Goal: Communication & Community: Answer question/provide support

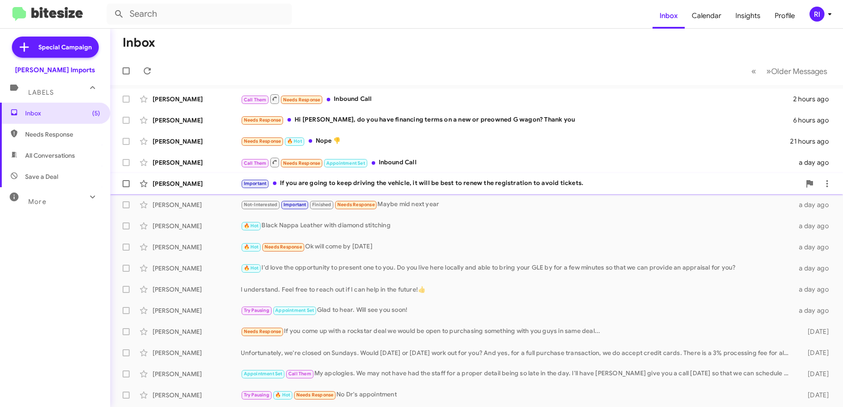
click at [315, 185] on div "Important If you are going to keep driving the vehicle, it will be best to rene…" at bounding box center [521, 184] width 560 height 10
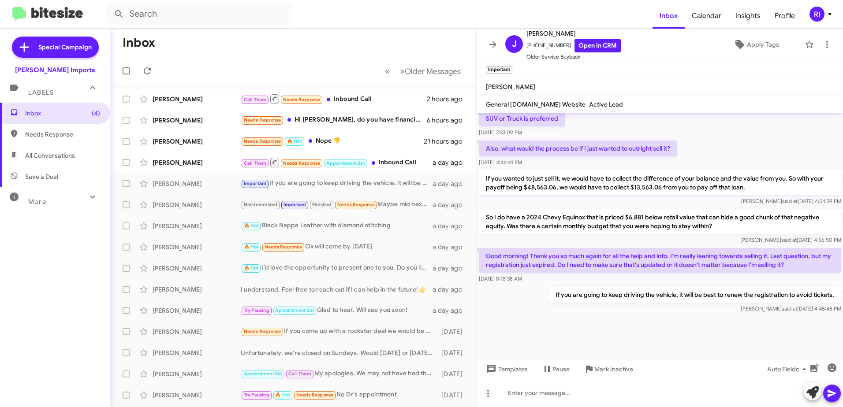
scroll to position [539, 0]
click at [328, 140] on div "Needs Response 🔥 Hot Nope 👎" at bounding box center [338, 141] width 194 height 10
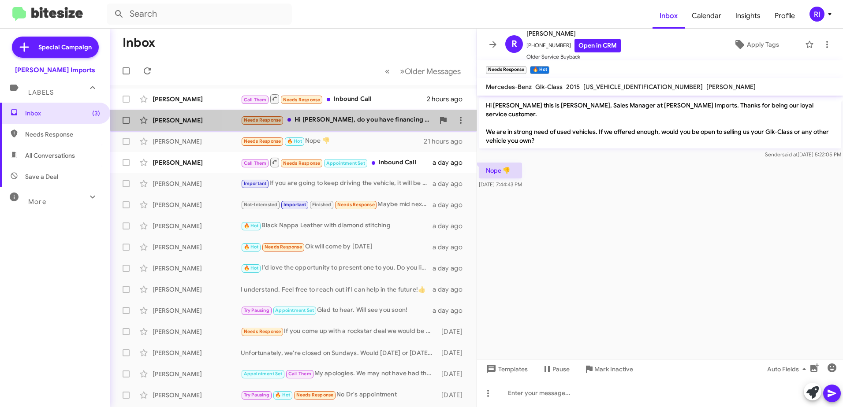
click at [350, 116] on div "Needs Response Hi [PERSON_NAME], do you have financing terms on a new or preown…" at bounding box center [338, 120] width 194 height 10
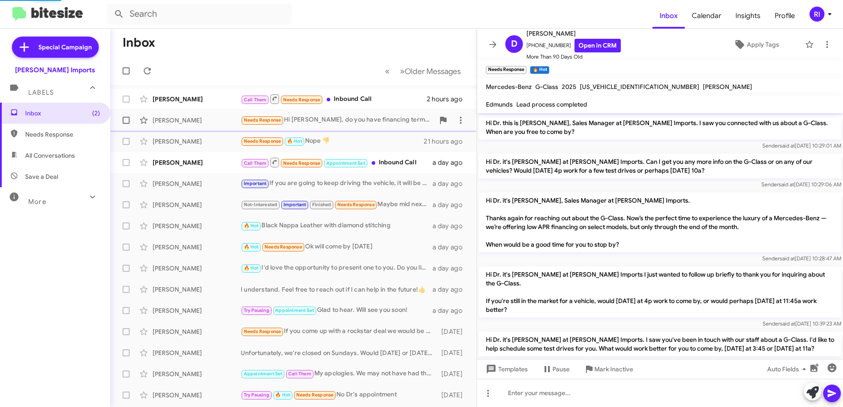
scroll to position [677, 0]
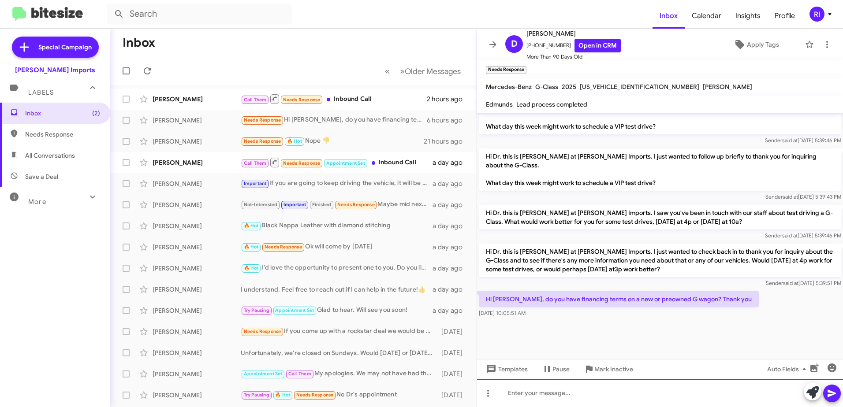
click at [557, 403] on div at bounding box center [660, 393] width 366 height 28
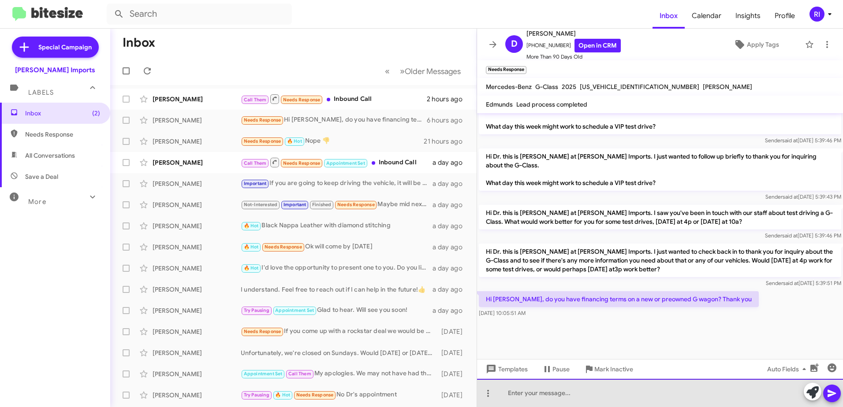
click at [621, 396] on div at bounding box center [660, 393] width 366 height 28
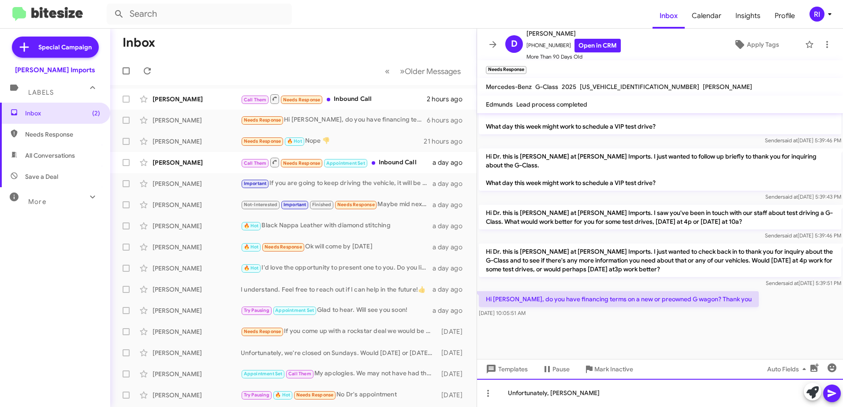
click at [611, 395] on div "Unfortunately, [PERSON_NAME]" at bounding box center [660, 393] width 366 height 28
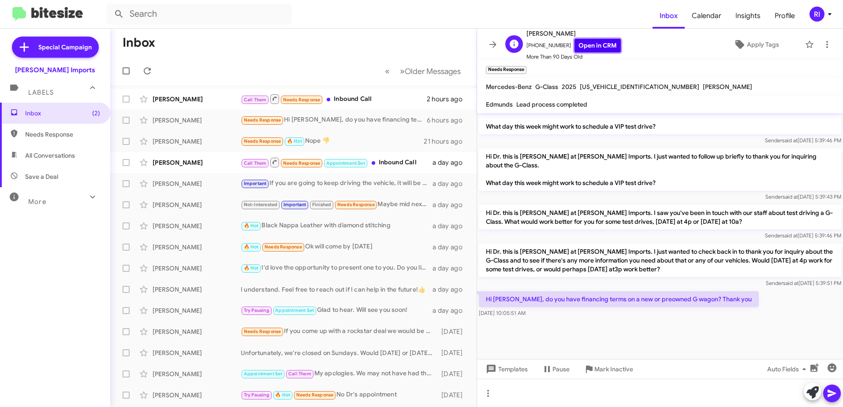
click at [590, 47] on link "Open in CRM" at bounding box center [598, 46] width 46 height 14
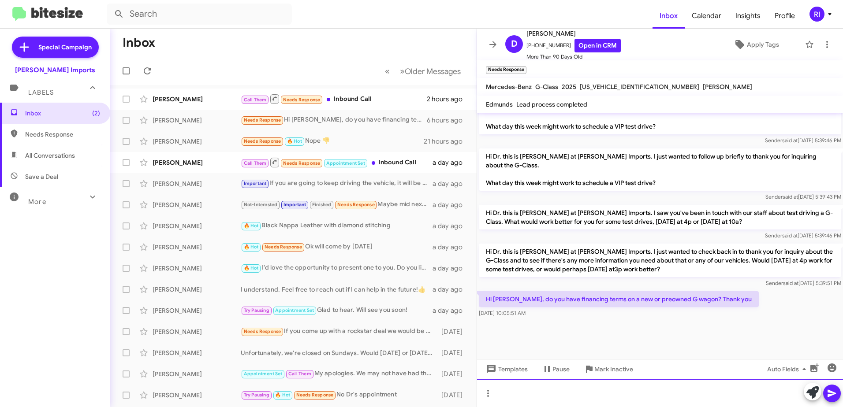
click at [555, 397] on div at bounding box center [660, 393] width 366 height 28
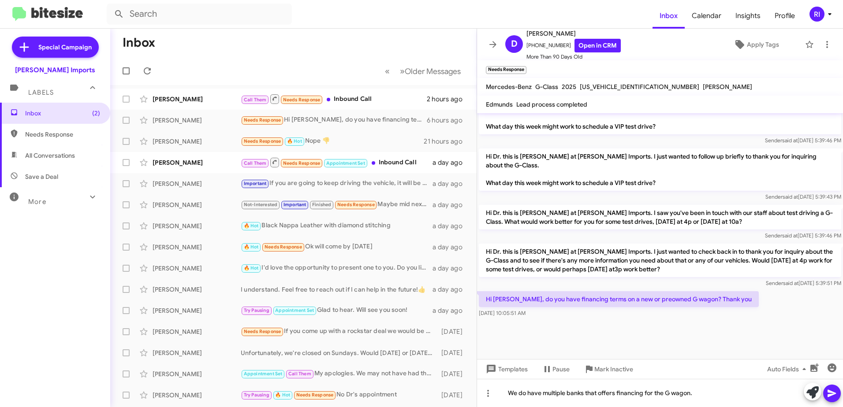
click at [831, 389] on icon at bounding box center [832, 393] width 11 height 11
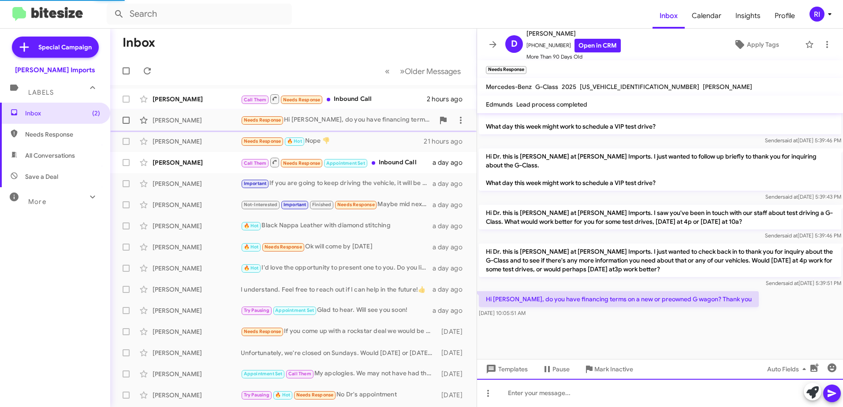
scroll to position [0, 0]
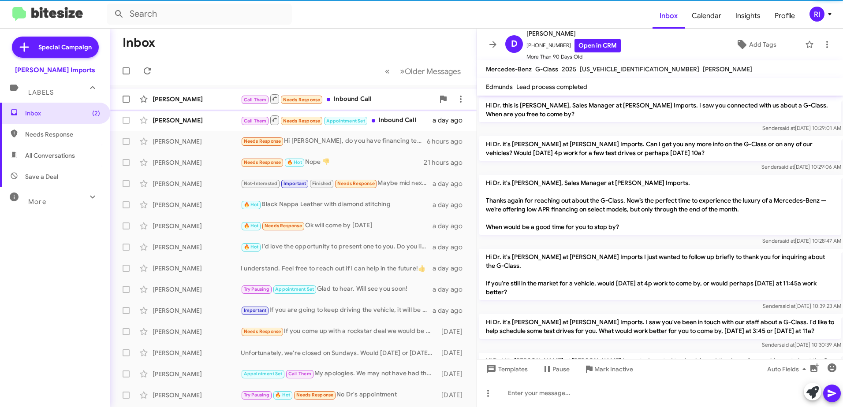
click at [336, 97] on div "Call Them Needs Response Inbound Call" at bounding box center [338, 98] width 194 height 11
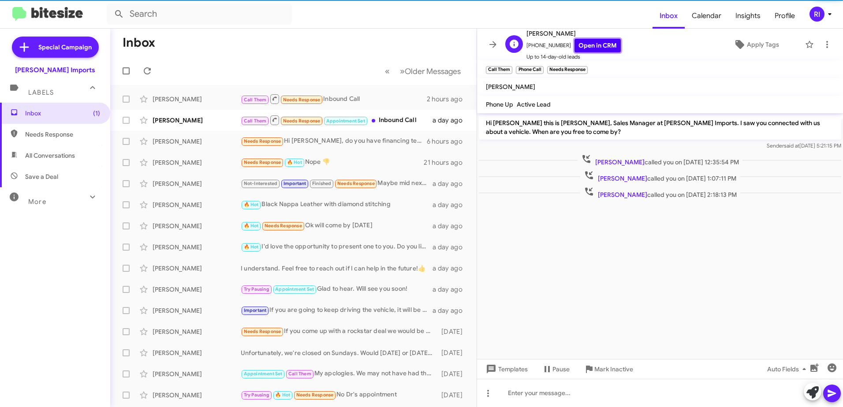
click at [598, 48] on link "Open in CRM" at bounding box center [598, 46] width 46 height 14
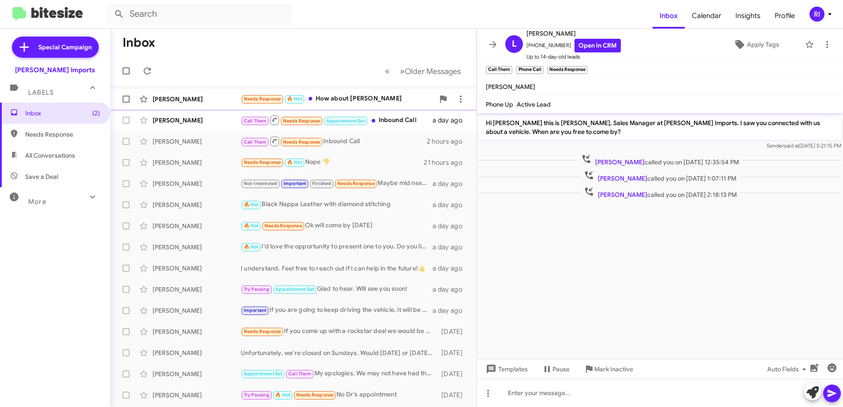
click at [346, 99] on div "Needs Response 🔥 Hot How about Mercedes Financing" at bounding box center [338, 99] width 194 height 10
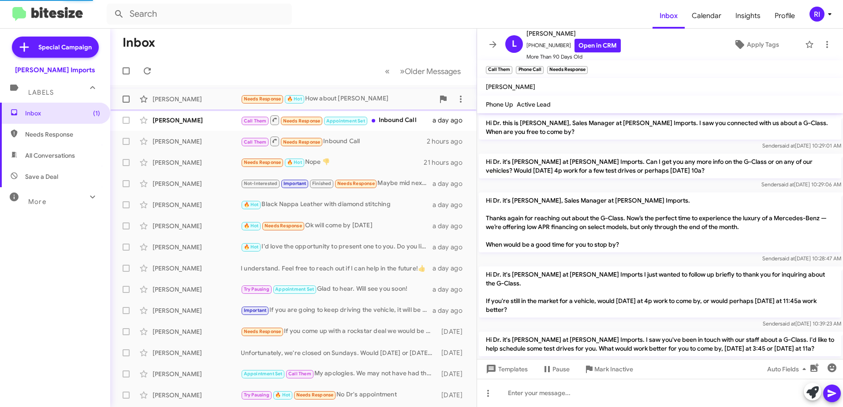
scroll to position [742, 0]
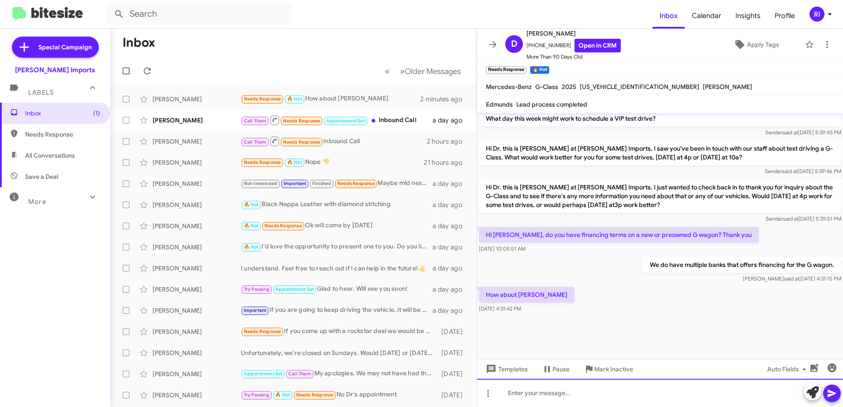
click at [524, 392] on div at bounding box center [660, 393] width 366 height 28
click at [738, 397] on div "Mercedes Benz Financial Services do offer financing for the G Wagon" at bounding box center [660, 393] width 366 height 28
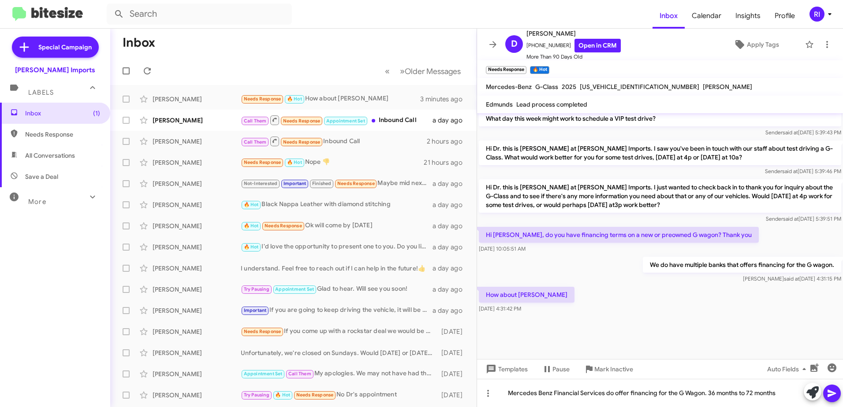
click at [836, 394] on icon at bounding box center [832, 393] width 11 height 11
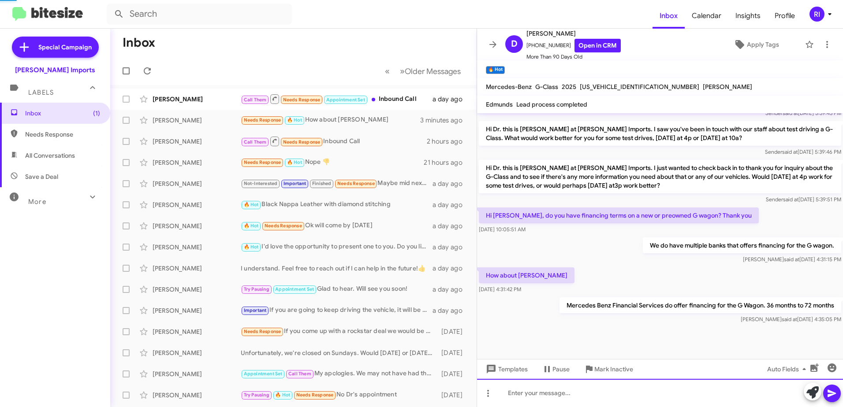
scroll to position [774, 0]
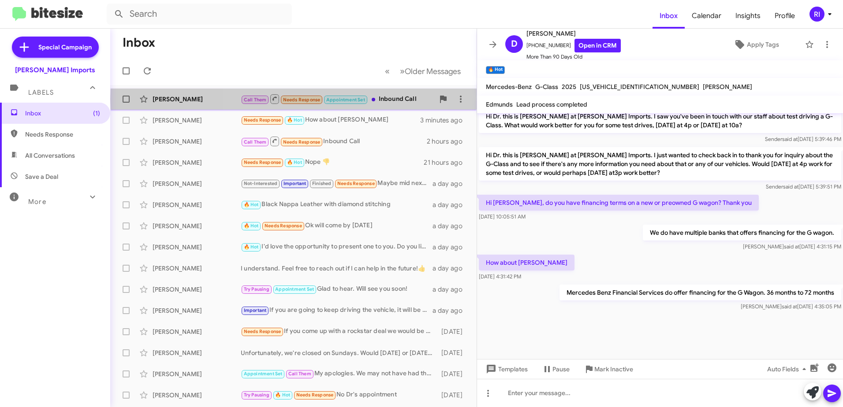
click at [399, 99] on div "Call Them Needs Response Appointment Set Inbound Call" at bounding box center [338, 98] width 194 height 11
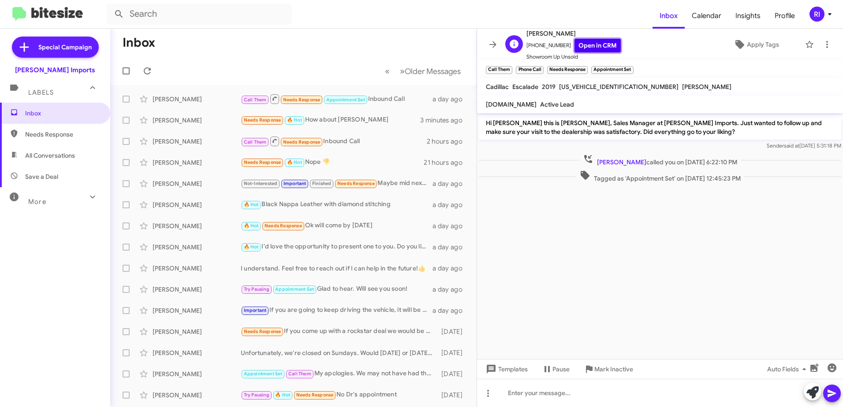
click at [583, 44] on link "Open in CRM" at bounding box center [598, 46] width 46 height 14
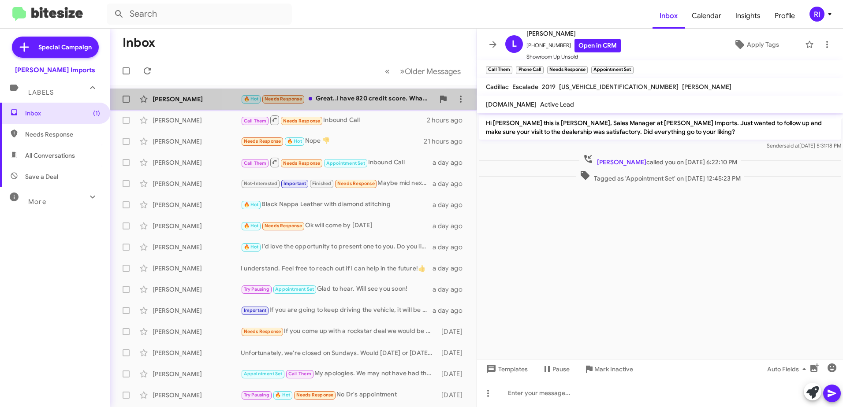
click at [346, 102] on div "🔥 Hot Needs Response Great..I have 820 credit score. What would interest rate b…" at bounding box center [338, 99] width 194 height 10
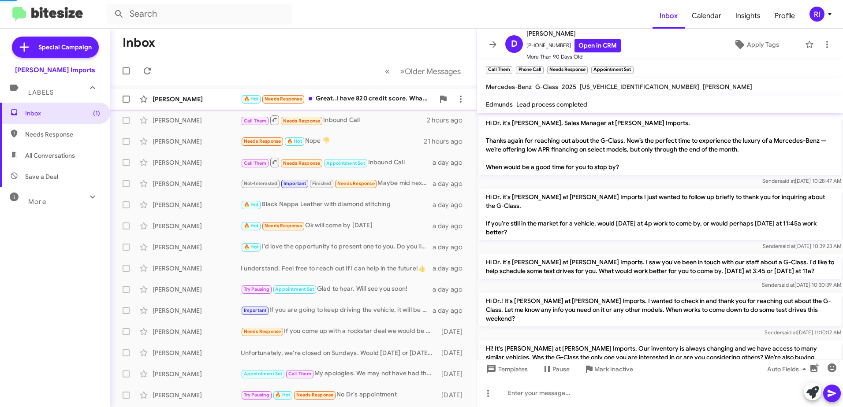
scroll to position [733, 0]
